Goal: Find specific page/section: Find specific page/section

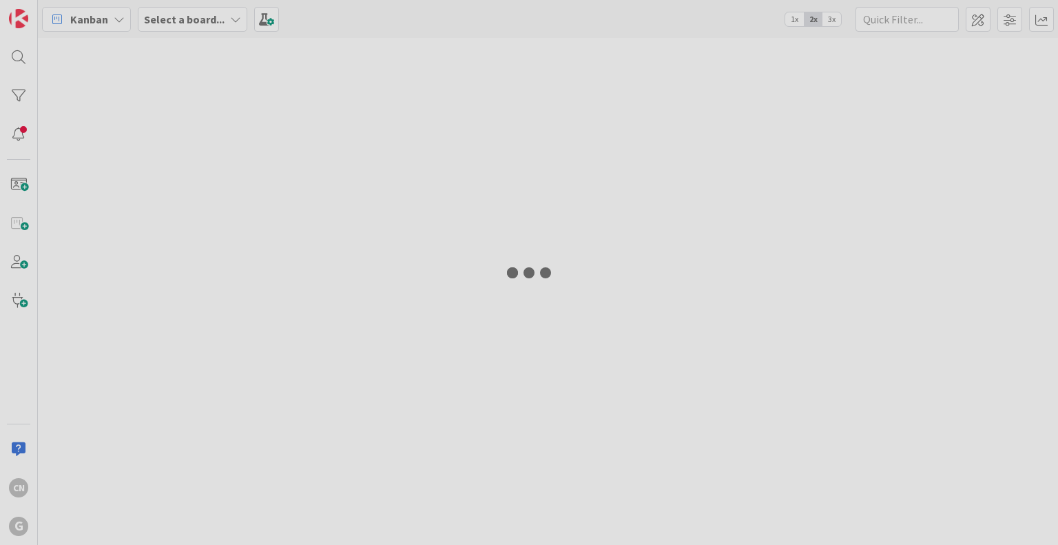
type input "[PERSON_NAME]"
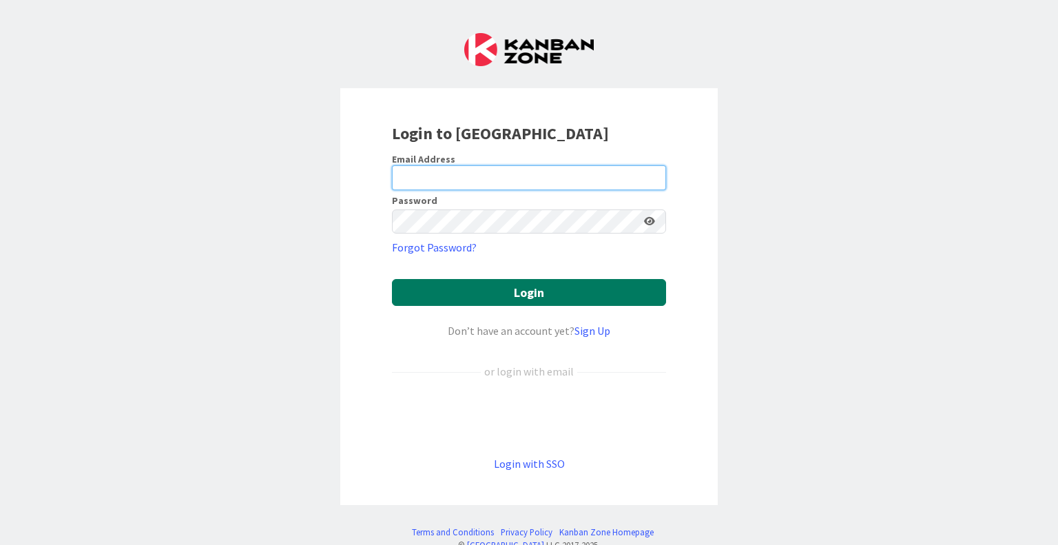
type input "[EMAIL_ADDRESS][DOMAIN_NAME]"
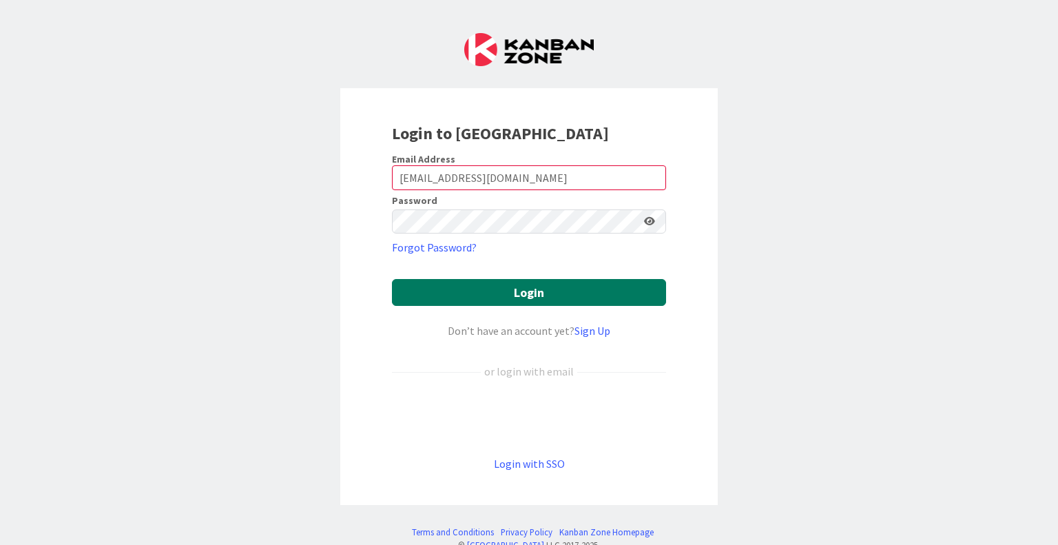
click at [518, 293] on button "Login" at bounding box center [529, 292] width 274 height 27
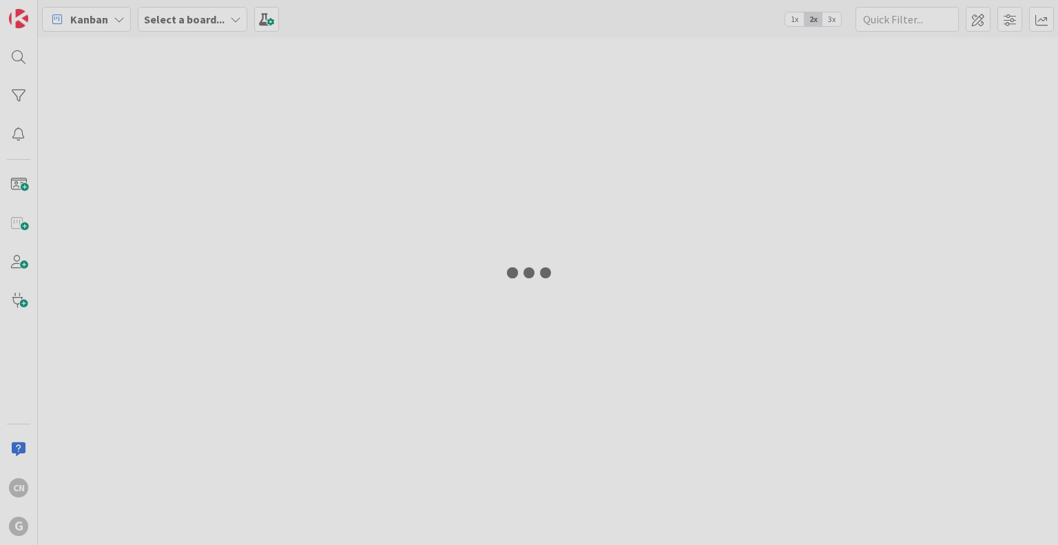
type input "[PERSON_NAME]"
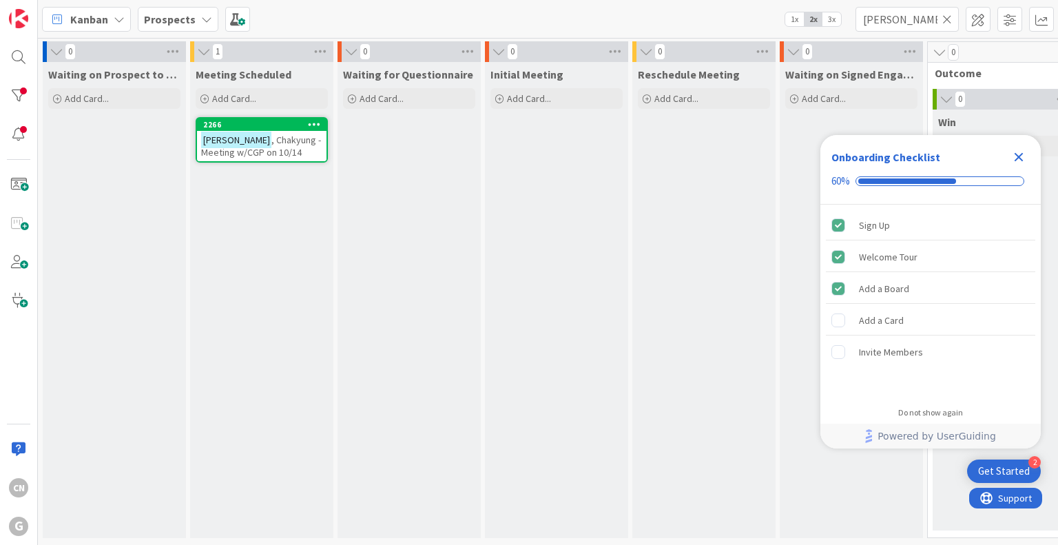
click at [181, 15] on b "Prospects" at bounding box center [170, 19] width 52 height 14
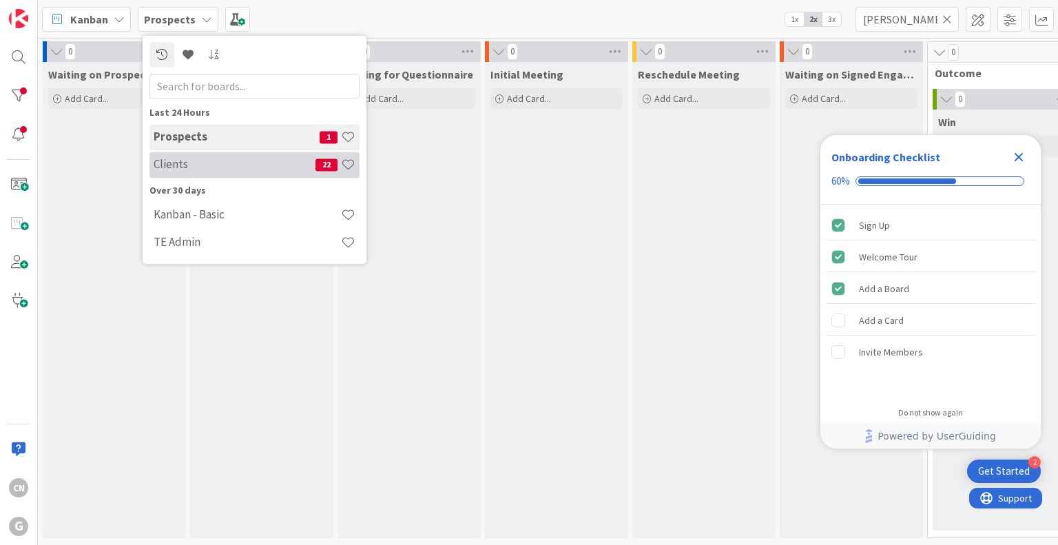
click at [191, 154] on div "Clients 22" at bounding box center [255, 165] width 210 height 26
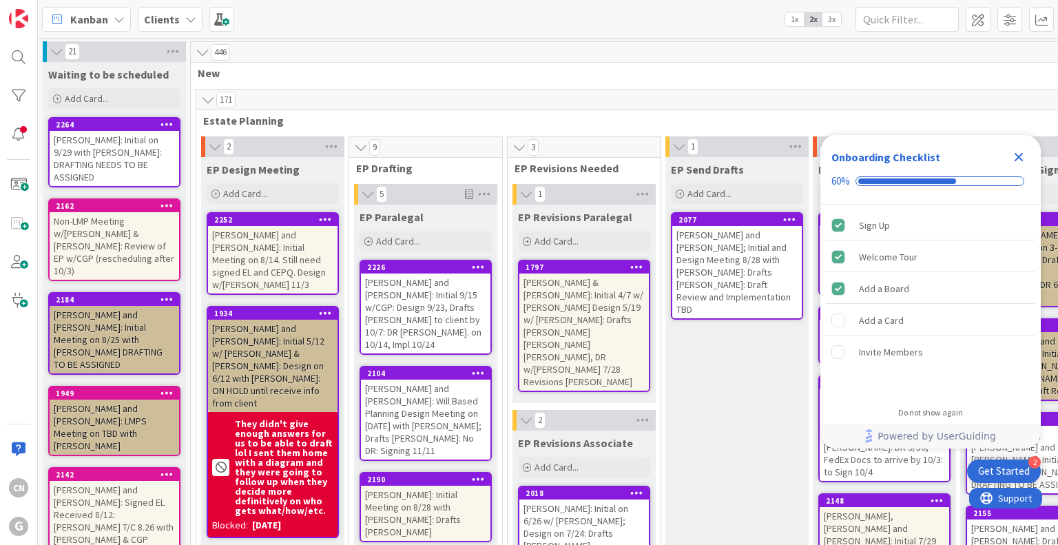
click at [878, 24] on input "text" at bounding box center [907, 19] width 103 height 25
type input "[PERSON_NAME]"
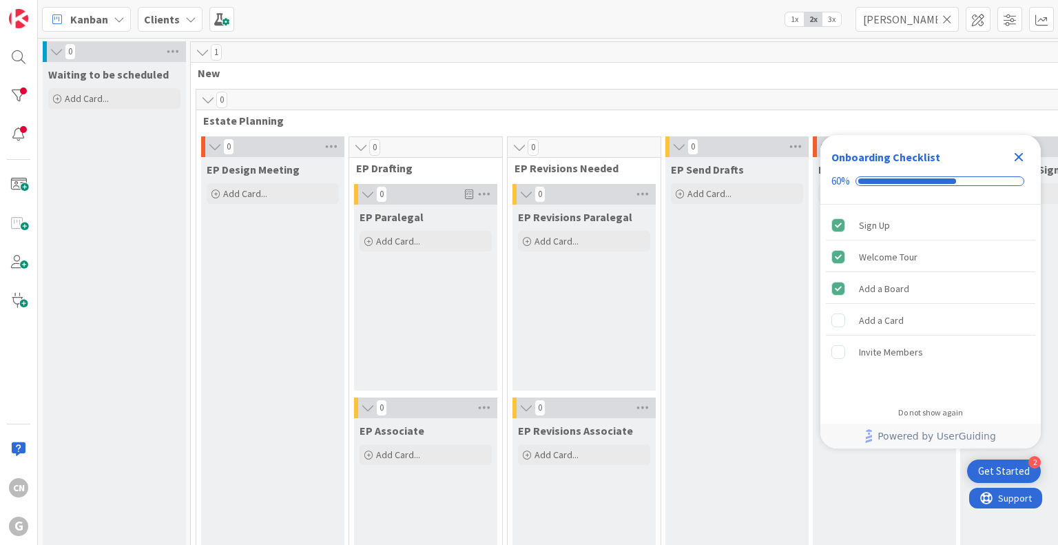
click at [1016, 152] on icon "Close Checklist" at bounding box center [1019, 157] width 17 height 17
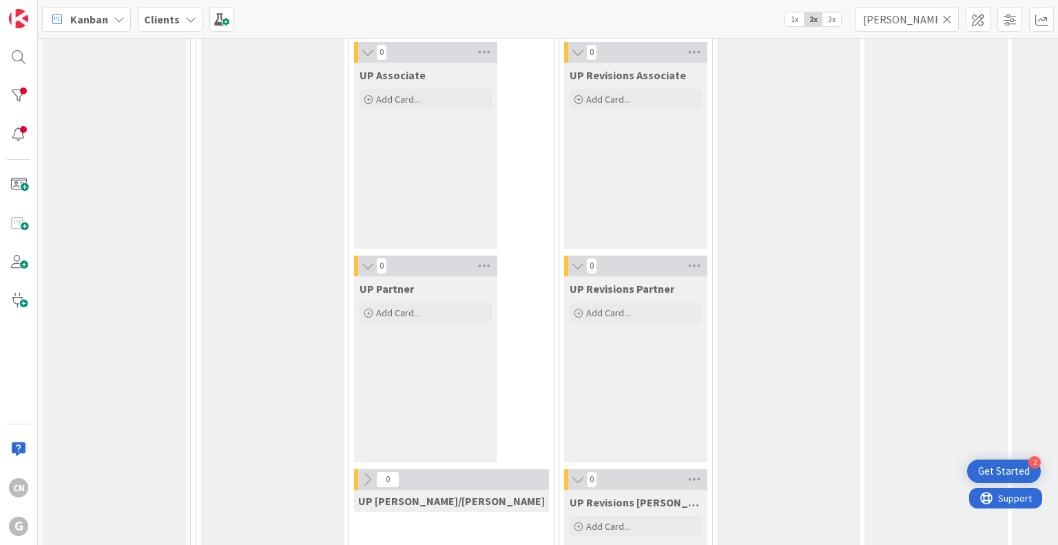
scroll to position [2453, 0]
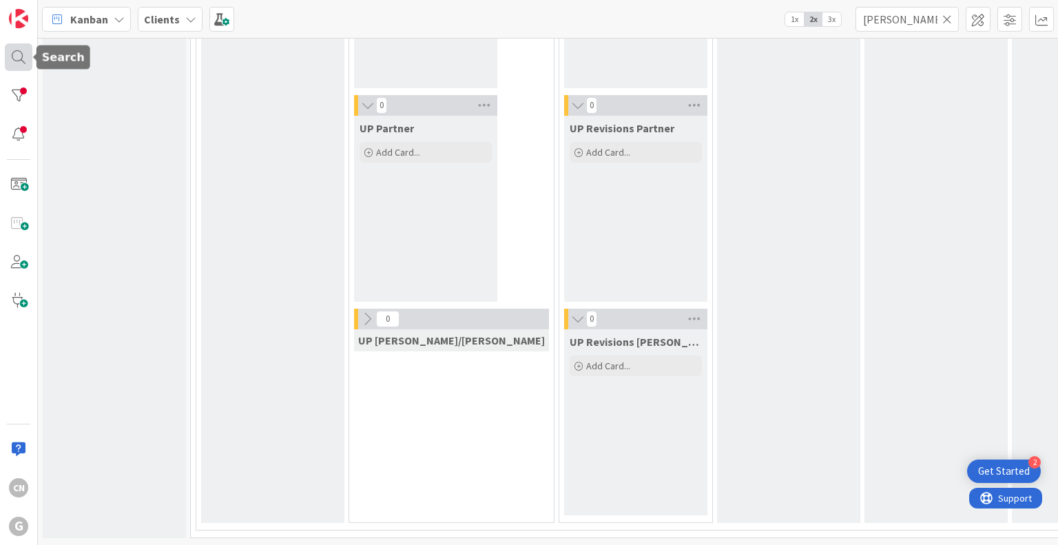
click at [11, 59] on div at bounding box center [19, 57] width 28 height 28
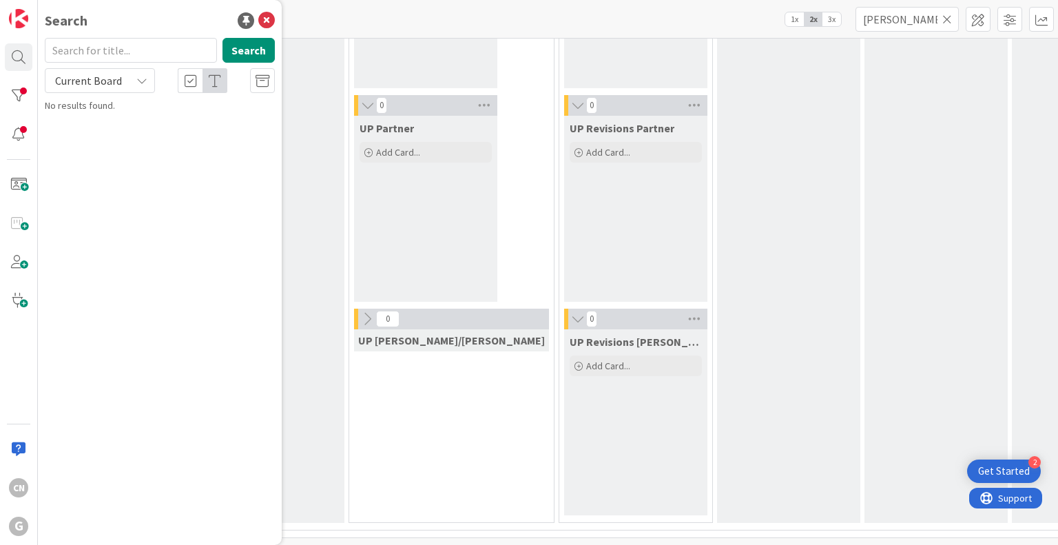
click at [87, 59] on input "text" at bounding box center [131, 50] width 172 height 25
type input "[PERSON_NAME]"
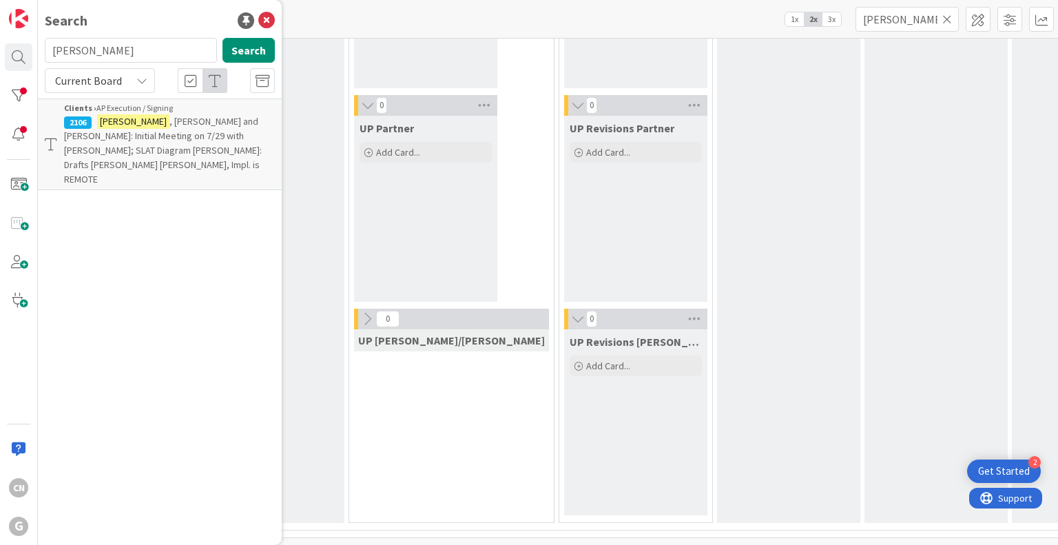
click at [126, 140] on span ", [PERSON_NAME] and [PERSON_NAME]: Initial Meeting on 7/29 with [PERSON_NAME]; …" at bounding box center [163, 150] width 198 height 70
